Goal: Find specific page/section: Find specific page/section

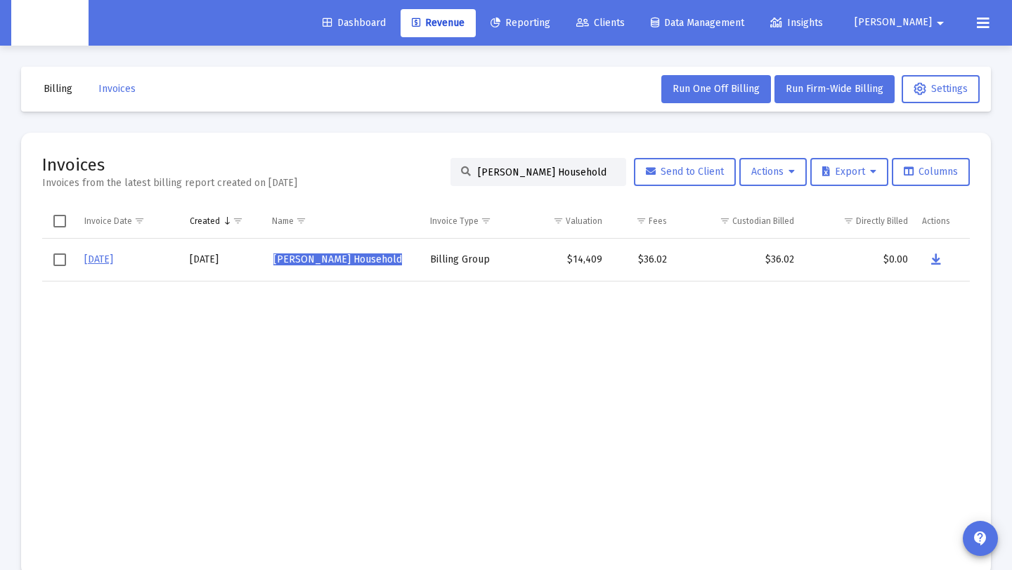
click at [534, 176] on input "[PERSON_NAME] Household" at bounding box center [547, 173] width 138 height 12
drag, startPoint x: 589, startPoint y: 171, endPoint x: 346, endPoint y: 176, distance: 243.1
click at [351, 168] on div "Invoices Invoices from the latest billing report created on [DATE] [PERSON_NAME…" at bounding box center [505, 172] width 927 height 37
paste input "[PERSON_NAME]"
click at [929, 256] on button "Data grid" at bounding box center [936, 260] width 28 height 28
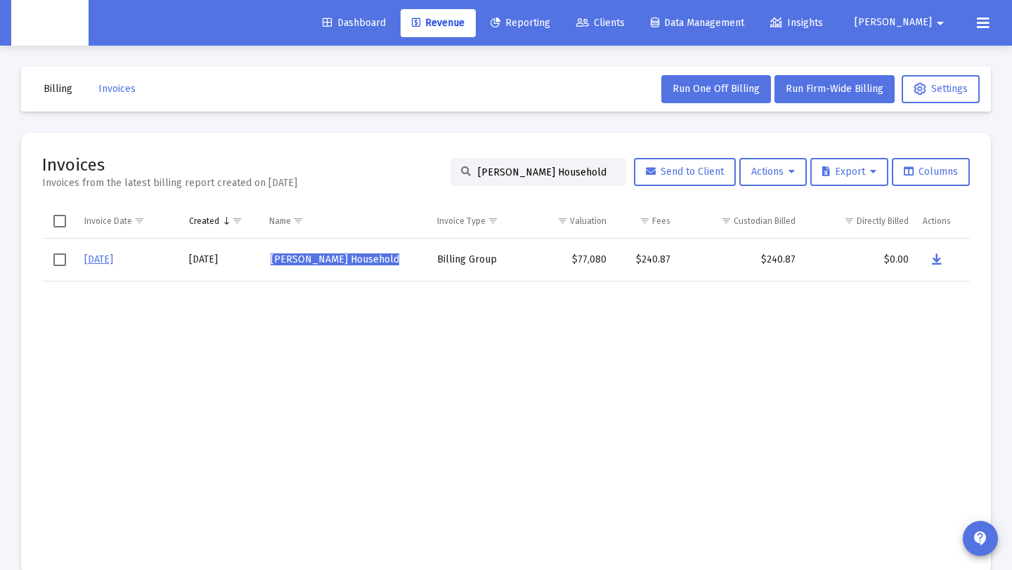
click at [596, 176] on input "[PERSON_NAME] Household" at bounding box center [547, 173] width 138 height 12
drag, startPoint x: 595, startPoint y: 174, endPoint x: 360, endPoint y: 164, distance: 234.8
click at [360, 164] on div "Invoices Invoices from the latest billing report created on [DATE] [PERSON_NAME…" at bounding box center [505, 170] width 927 height 37
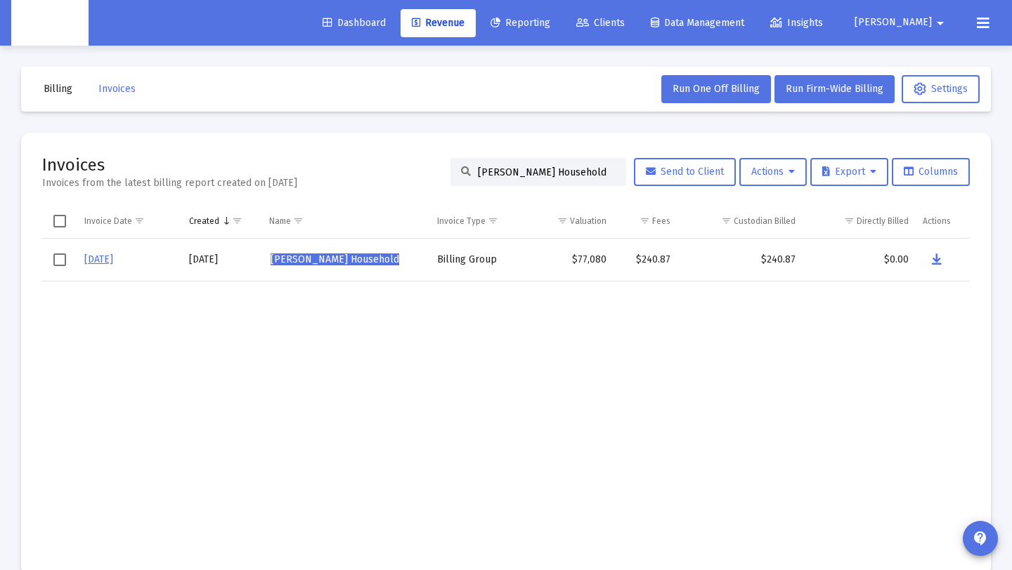
paste input "[PERSON_NAME]"
click at [940, 260] on icon "Data grid" at bounding box center [937, 260] width 10 height 17
click at [576, 174] on input "[PERSON_NAME] Household" at bounding box center [547, 173] width 138 height 12
drag, startPoint x: 597, startPoint y: 173, endPoint x: 373, endPoint y: 160, distance: 224.5
click at [373, 160] on div "Invoices Invoices from the latest billing report created on [DATE] [PERSON_NAME…" at bounding box center [505, 172] width 927 height 37
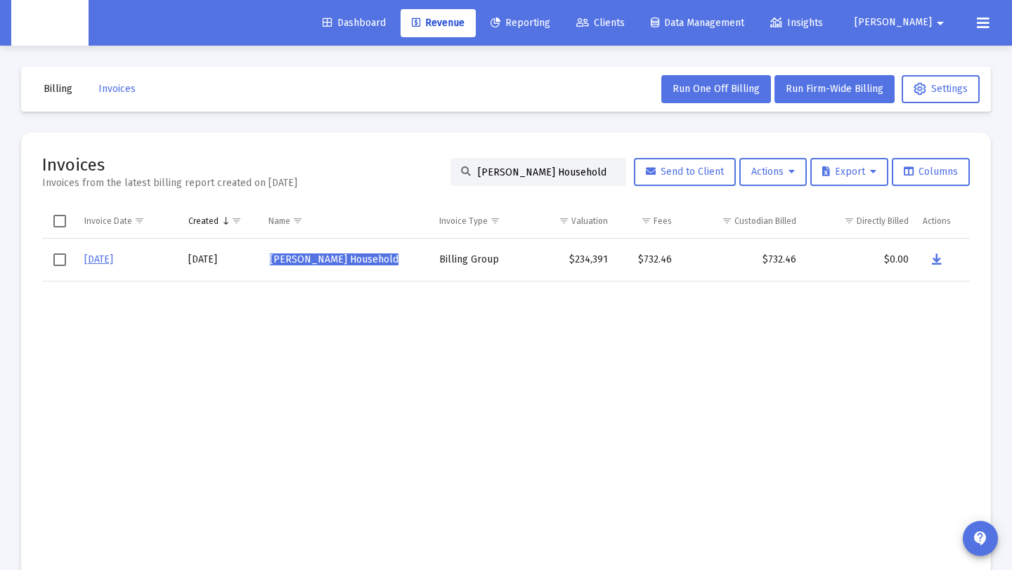
paste input "[PERSON_NAME]"
type input "[PERSON_NAME] Household"
click at [939, 257] on icon "Data grid" at bounding box center [938, 260] width 10 height 17
